Goal: Information Seeking & Learning: Learn about a topic

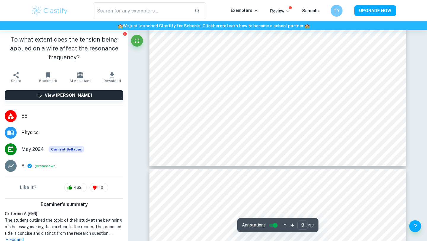
scroll to position [2917, 0]
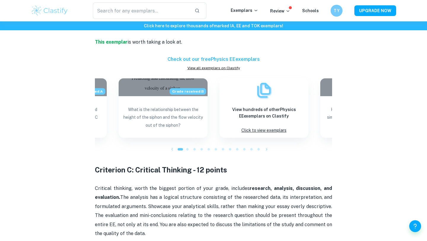
scroll to position [542, 0]
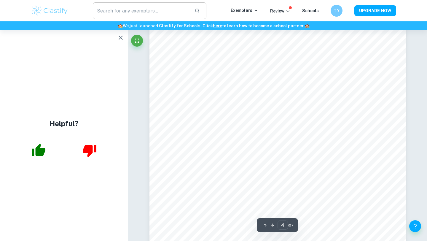
scroll to position [1349, 0]
click at [119, 36] on icon "button" at bounding box center [120, 37] width 7 height 7
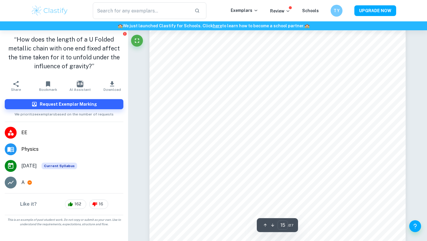
scroll to position [5395, 0]
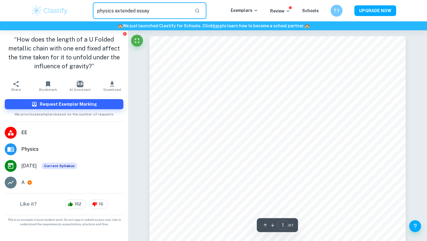
type input "physics extended essay"
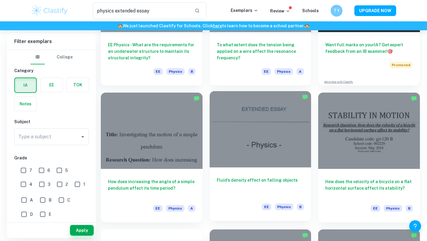
scroll to position [109, 0]
click at [233, 200] on div "Fluid’s density effect on falling objects EE Physics B" at bounding box center [261, 193] width 102 height 53
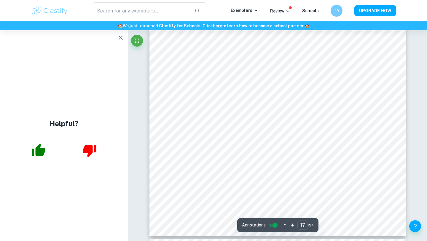
scroll to position [5646, 0]
click at [122, 36] on icon "button" at bounding box center [120, 37] width 7 height 7
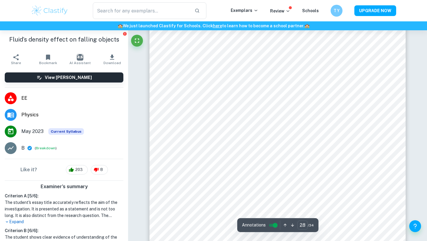
scroll to position [9326, 0]
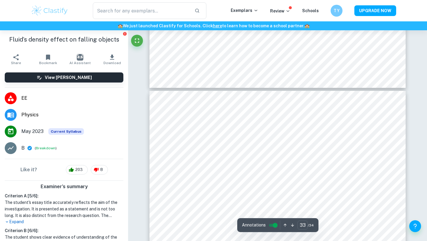
type input "34"
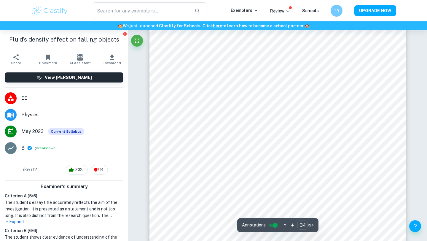
scroll to position [11423, 0]
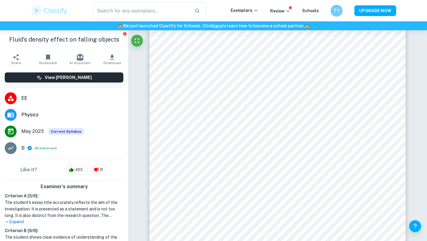
type input "physics extended essay"
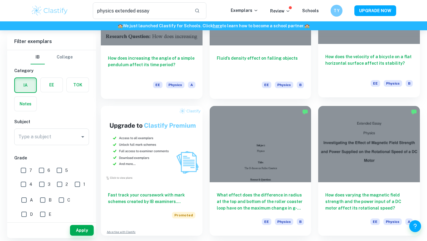
scroll to position [233, 0]
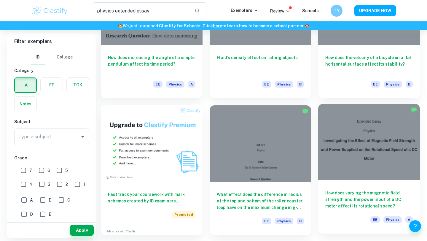
click at [346, 215] on div "How does varying the magnetic field strength and the power input of a DC motor …" at bounding box center [369, 206] width 102 height 53
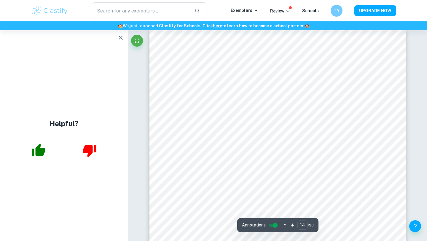
scroll to position [4876, 0]
click at [119, 39] on icon "button" at bounding box center [120, 37] width 7 height 7
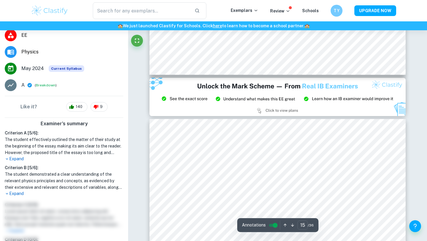
scroll to position [81, 0]
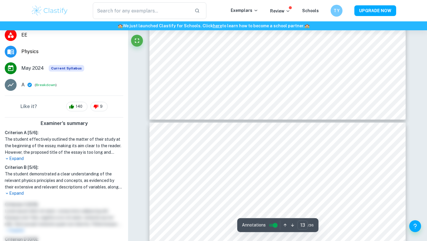
type input "14"
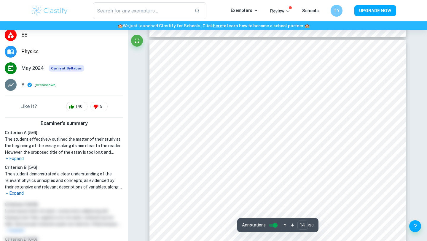
scroll to position [4875, 0]
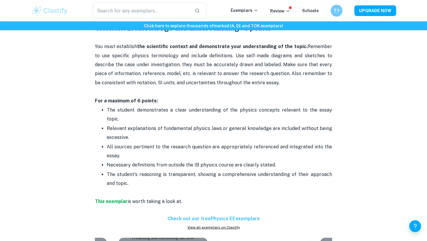
scroll to position [506, 0]
